Goal: Task Accomplishment & Management: Manage account settings

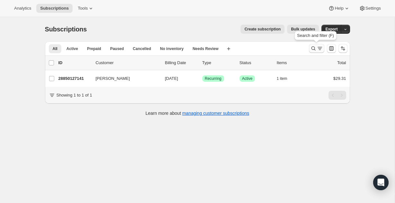
click at [319, 48] on icon "Search and filter results" at bounding box center [319, 48] width 6 height 6
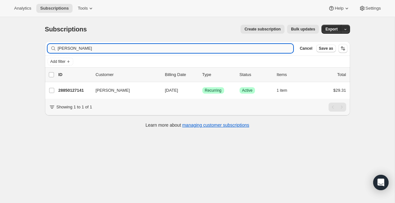
click at [88, 50] on input "[PERSON_NAME]" at bounding box center [175, 48] width 235 height 9
type input "[PERSON_NAME]"
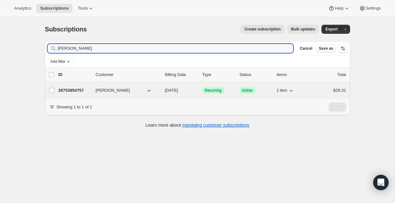
click at [69, 90] on p "28753854757" at bounding box center [74, 90] width 32 height 6
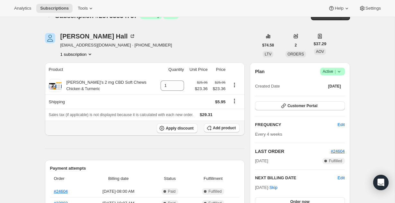
scroll to position [18, 0]
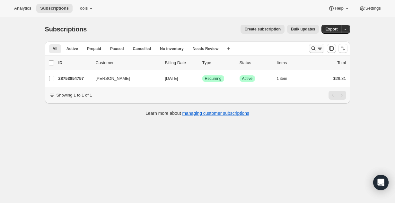
click at [313, 47] on icon "Search and filter results" at bounding box center [313, 48] width 6 height 6
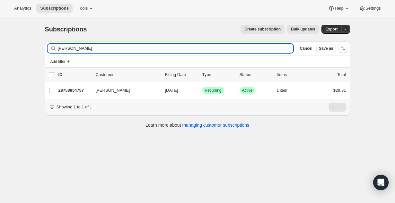
click at [162, 47] on input "[PERSON_NAME]" at bounding box center [175, 48] width 235 height 9
type input "[PERSON_NAME]"
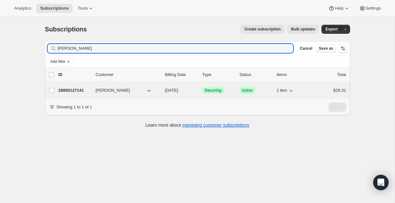
click at [73, 88] on p "28850127141" at bounding box center [74, 90] width 32 height 6
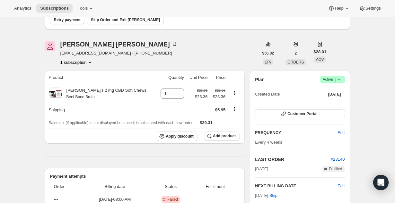
scroll to position [64, 0]
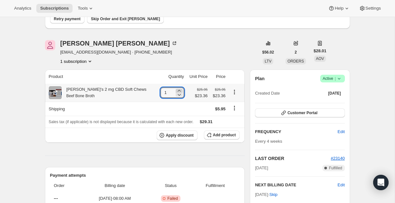
click at [176, 91] on icon at bounding box center [179, 91] width 6 height 6
type input "2"
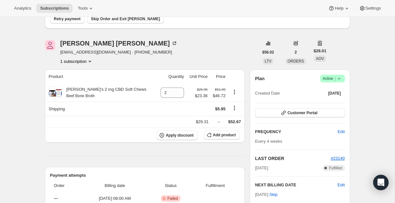
click at [211, 50] on div "Jennifer Edmonson jkberg7@gmail.com · +14052643401 1 subscription" at bounding box center [151, 52] width 213 height 24
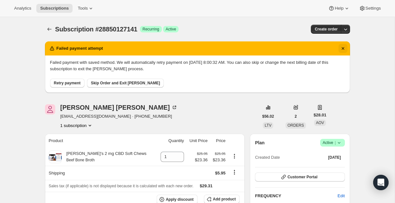
click at [343, 49] on icon "Dismiss notification" at bounding box center [342, 48] width 6 height 6
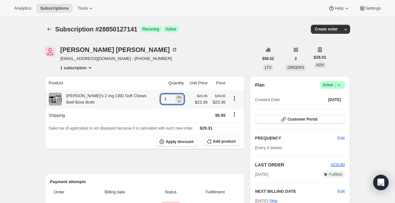
click at [176, 96] on icon at bounding box center [179, 97] width 6 height 6
type input "2"
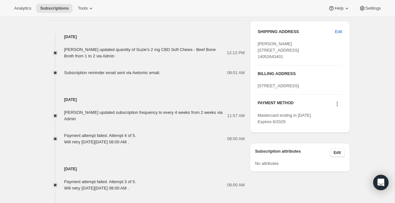
scroll to position [279, 0]
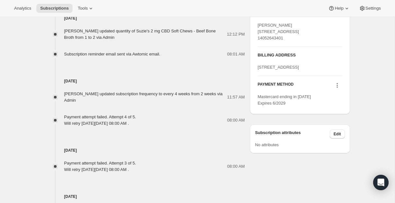
click at [335, 89] on icon at bounding box center [337, 85] width 6 height 6
click at [331, 147] on span "Add credit card" at bounding box center [327, 144] width 28 height 5
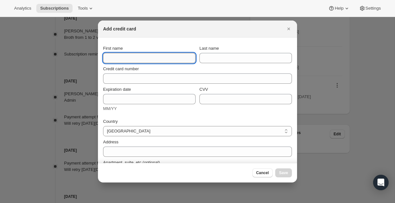
click at [133, 63] on input "First name" at bounding box center [149, 58] width 92 height 10
type input "[PERSON_NAME]"
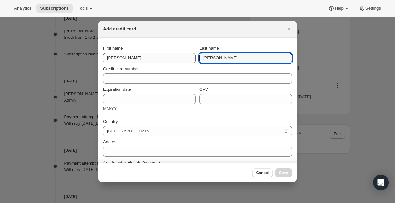
type input "[PERSON_NAME]"
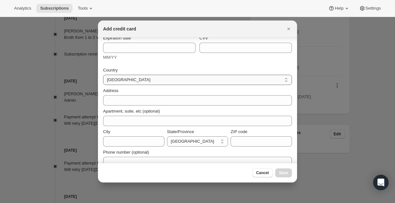
click at [139, 75] on select "Australia Austria Belgium Canada Czech Republic Denmark Finland France Germany …" at bounding box center [197, 80] width 189 height 10
select select "US"
click at [103, 75] on select "Australia Austria Belgium Canada Czech Republic Denmark Finland France Germany …" at bounding box center [197, 80] width 189 height 10
select select "AL"
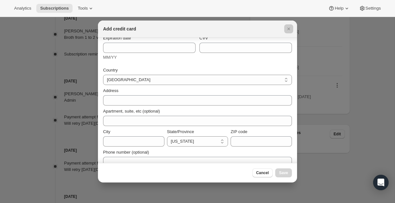
click at [359, 103] on div at bounding box center [197, 101] width 395 height 203
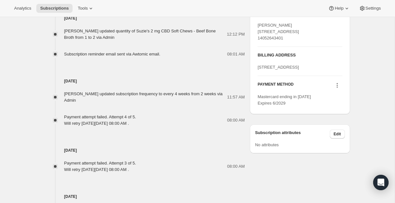
scroll to position [255, 0]
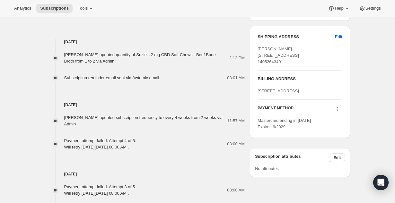
click at [281, 56] on span "[PERSON_NAME] [STREET_ADDRESS] 14052643401" at bounding box center [277, 56] width 41 height 18
click at [281, 56] on span "Jennifer Edmonson 7413 NW 26th St Bethany OK, 73008 United States 14052643401" at bounding box center [277, 56] width 41 height 18
copy span "7413 NW 26th St"
click at [339, 112] on icon at bounding box center [337, 109] width 6 height 6
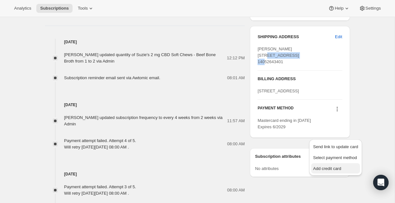
click at [330, 172] on button "Add credit card" at bounding box center [335, 168] width 49 height 10
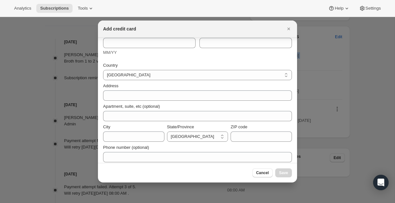
scroll to position [68, 0]
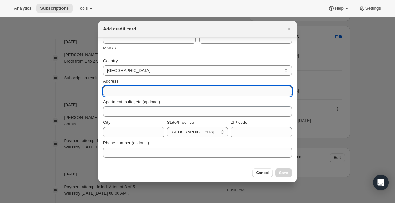
click at [140, 92] on input "Address" at bounding box center [197, 91] width 189 height 10
paste input "7413 NW 26th St"
type input "7413 NW 26th St"
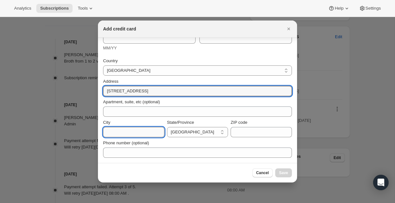
click at [119, 130] on input "City" at bounding box center [133, 132] width 61 height 10
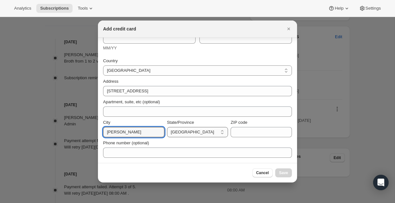
type input "Bethany"
click at [183, 133] on select "Australian Capital Territory New South Wales Northern Territory Queensland Sout…" at bounding box center [197, 132] width 61 height 10
click at [157, 67] on select "Australia Austria Belgium Canada Czech Republic Denmark Finland France Germany …" at bounding box center [197, 70] width 189 height 10
select select "US"
click at [103, 65] on select "Australia Austria Belgium Canada Czech Republic Denmark Finland France Germany …" at bounding box center [197, 70] width 189 height 10
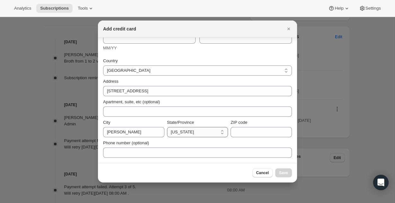
click at [197, 134] on select "Alabama Alaska American Samoa Arizona Arkansas California Colorado Connecticut …" at bounding box center [197, 132] width 61 height 10
select select "OK"
click at [167, 127] on select "Alabama Alaska American Samoa Arizona Arkansas California Colorado Connecticut …" at bounding box center [197, 132] width 61 height 10
click at [252, 137] on input "ZIP code" at bounding box center [260, 132] width 61 height 10
paste input "73008"
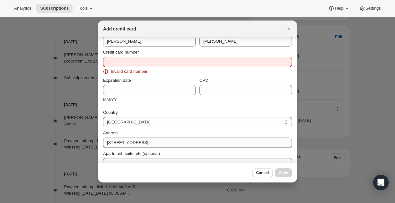
scroll to position [0, 0]
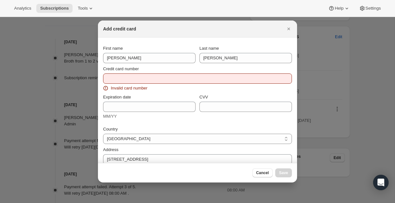
type input "73008"
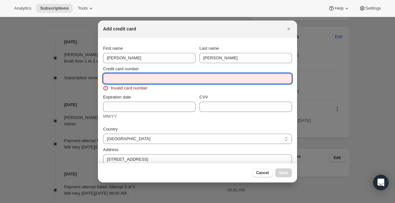
click at [156, 80] on input "Credit card number" at bounding box center [194, 78] width 183 height 10
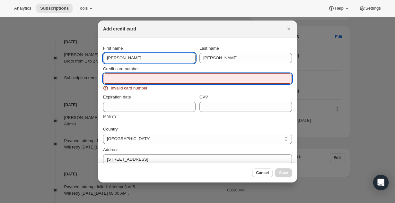
click at [126, 57] on input "Jennifer" at bounding box center [149, 58] width 92 height 10
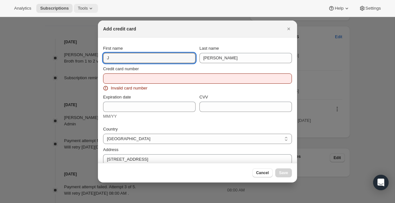
type input "J"
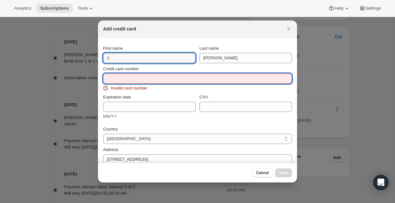
click at [148, 76] on input "Credit card number" at bounding box center [194, 78] width 183 height 10
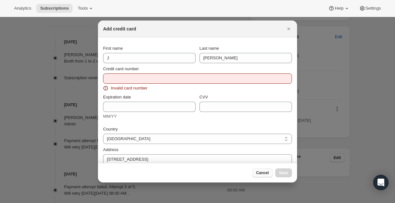
click at [262, 172] on span "Cancel" at bounding box center [262, 172] width 13 height 5
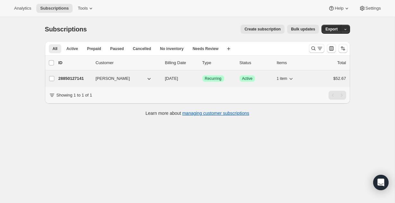
click at [76, 79] on p "28850127141" at bounding box center [74, 78] width 32 height 6
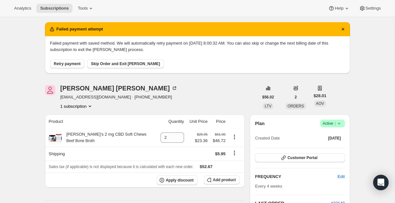
scroll to position [23, 0]
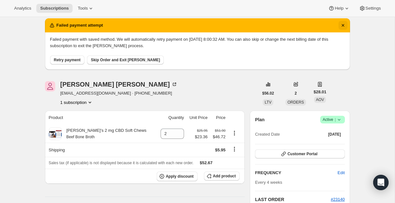
click at [344, 25] on icon "Dismiss notification" at bounding box center [342, 25] width 6 height 6
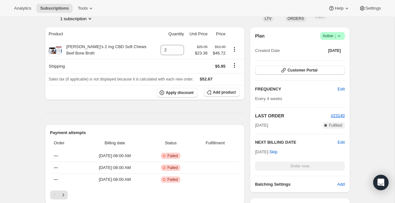
scroll to position [49, 0]
click at [338, 141] on span "Edit" at bounding box center [340, 143] width 7 height 6
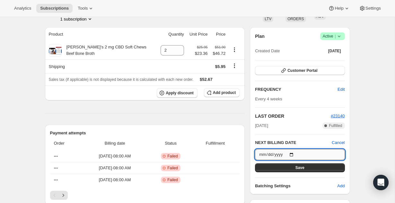
click at [281, 153] on input "2025-09-24" at bounding box center [299, 154] width 89 height 11
click at [293, 155] on input "2025-09-24" at bounding box center [299, 154] width 89 height 11
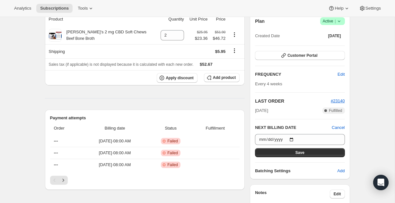
scroll to position [64, 0]
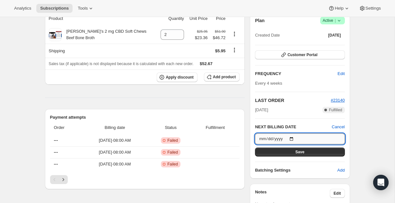
click at [294, 140] on input "2025-09-24" at bounding box center [299, 138] width 89 height 11
click at [293, 138] on input "2025-10-01" at bounding box center [299, 138] width 89 height 11
type input "2025-10-03"
click at [298, 153] on span "Save" at bounding box center [299, 151] width 9 height 5
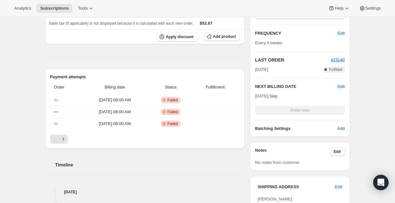
scroll to position [0, 0]
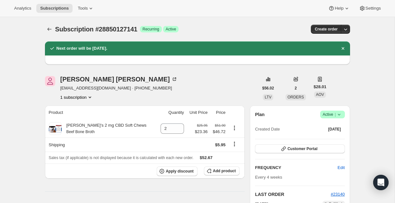
click at [303, 154] on div "Plan Success Active | Created Date Aug 26, 2025 Customer Portal FREQUENCY Edit …" at bounding box center [299, 189] width 89 height 156
click at [301, 151] on span "Customer Portal" at bounding box center [302, 148] width 30 height 5
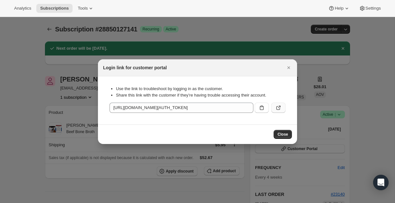
click at [278, 112] on button ":r5u:" at bounding box center [278, 108] width 14 height 10
click at [280, 137] on button "Close" at bounding box center [282, 134] width 18 height 9
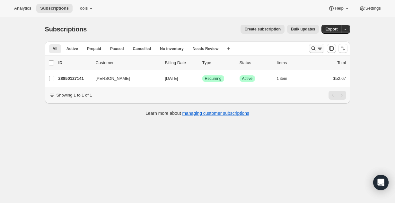
click at [315, 45] on icon "Search and filter results" at bounding box center [313, 48] width 6 height 6
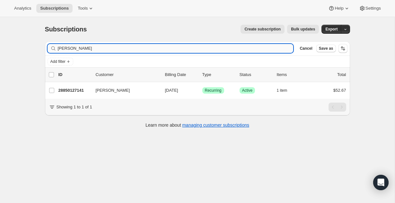
click at [172, 52] on input "[PERSON_NAME]" at bounding box center [175, 48] width 235 height 9
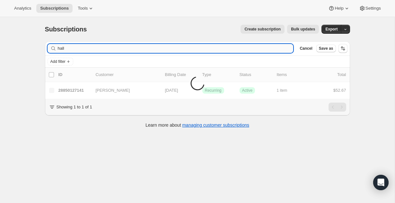
type input "hall"
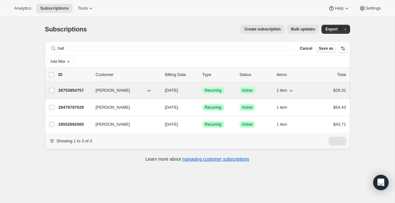
click at [75, 92] on p "28753854757" at bounding box center [74, 90] width 32 height 6
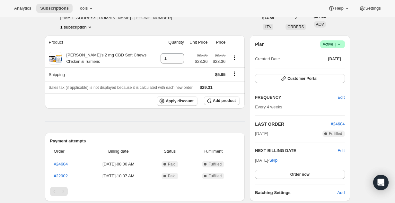
scroll to position [48, 0]
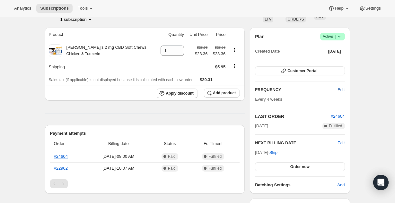
click at [341, 88] on span "Edit" at bounding box center [340, 90] width 7 height 6
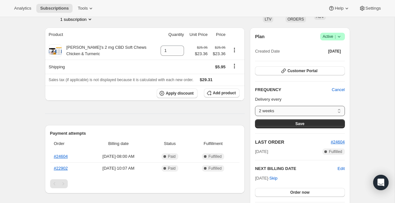
click at [338, 108] on select "2 weeks 4 weeks 6 weeks Custom..." at bounding box center [299, 111] width 89 height 10
select select "custom"
click at [255, 106] on select "2 weeks 4 weeks 6 weeks Custom..." at bounding box center [299, 111] width 89 height 10
select select "MONTH"
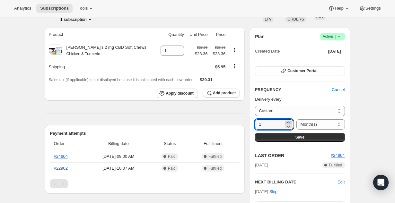
click at [286, 121] on icon at bounding box center [288, 122] width 6 height 6
type input "3"
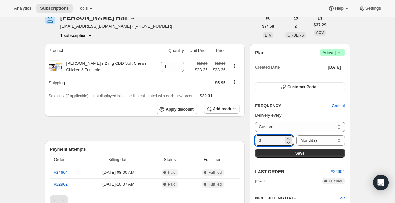
scroll to position [33, 0]
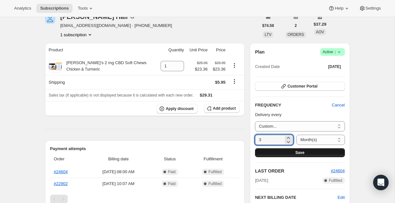
click at [307, 153] on button "Save" at bounding box center [299, 152] width 89 height 9
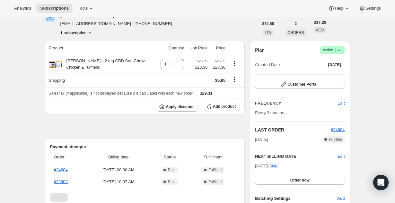
scroll to position [0, 0]
